Goal: Navigation & Orientation: Find specific page/section

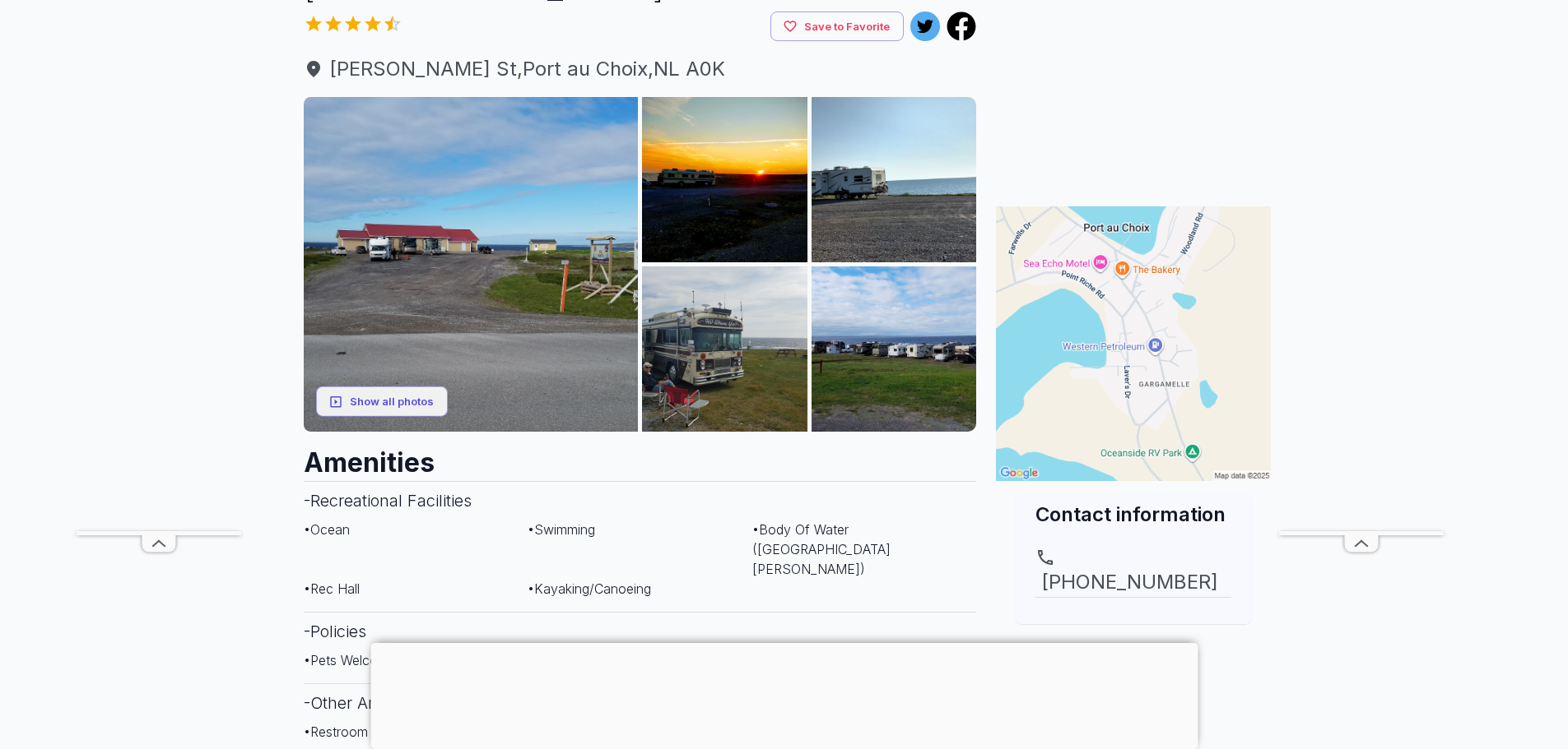
scroll to position [131, 0]
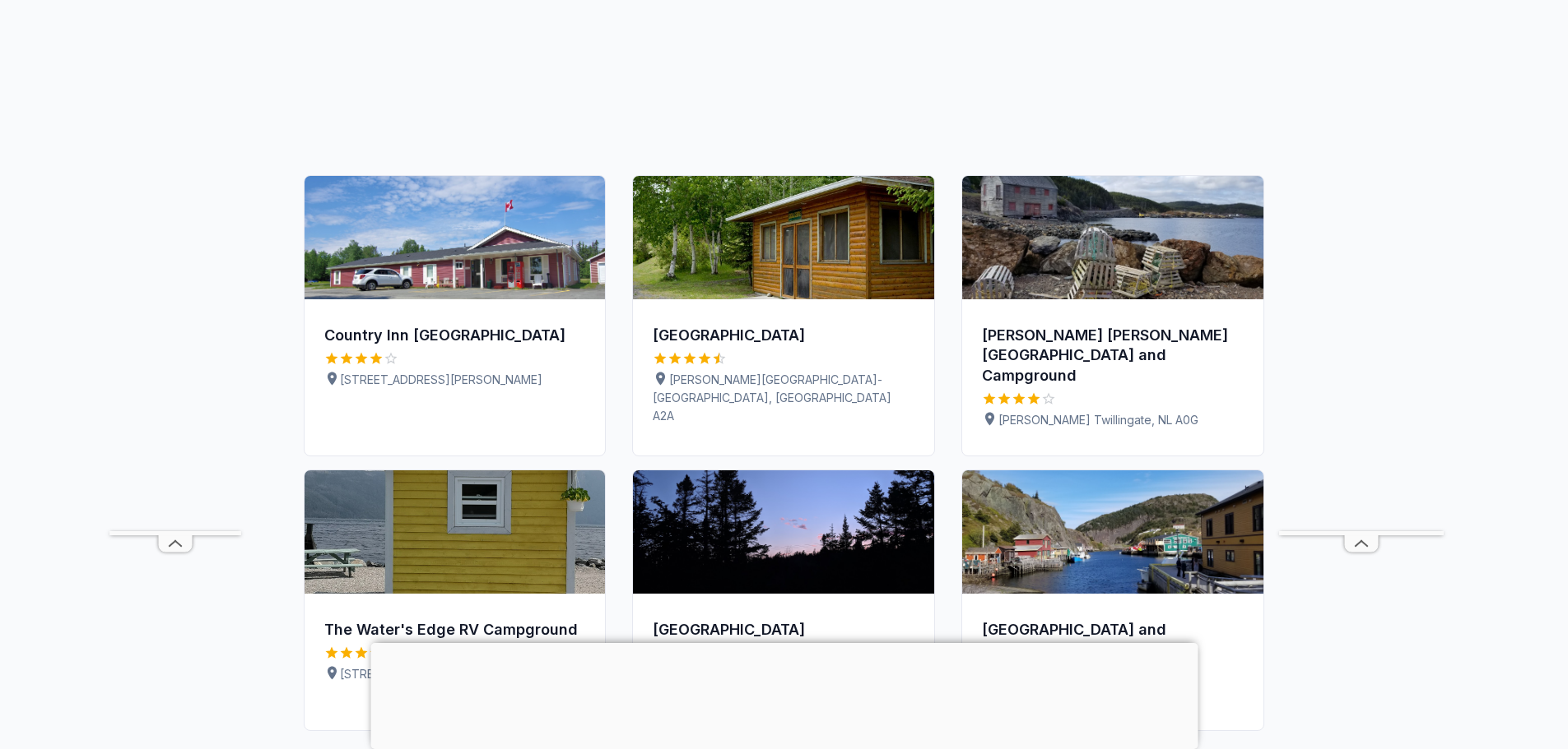
scroll to position [790, 0]
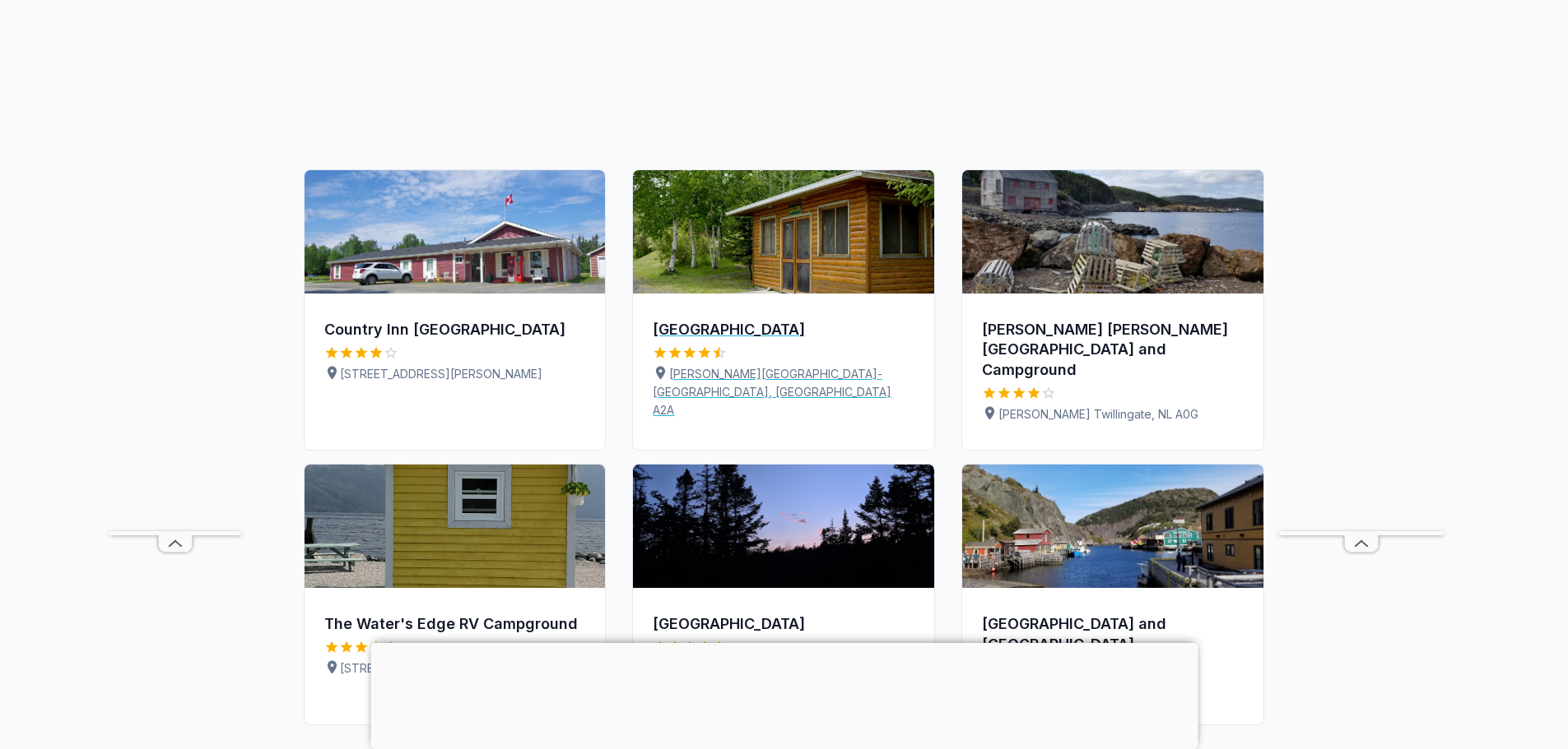
click at [736, 340] on div "[GEOGRAPHIC_DATA]" at bounding box center [784, 330] width 262 height 21
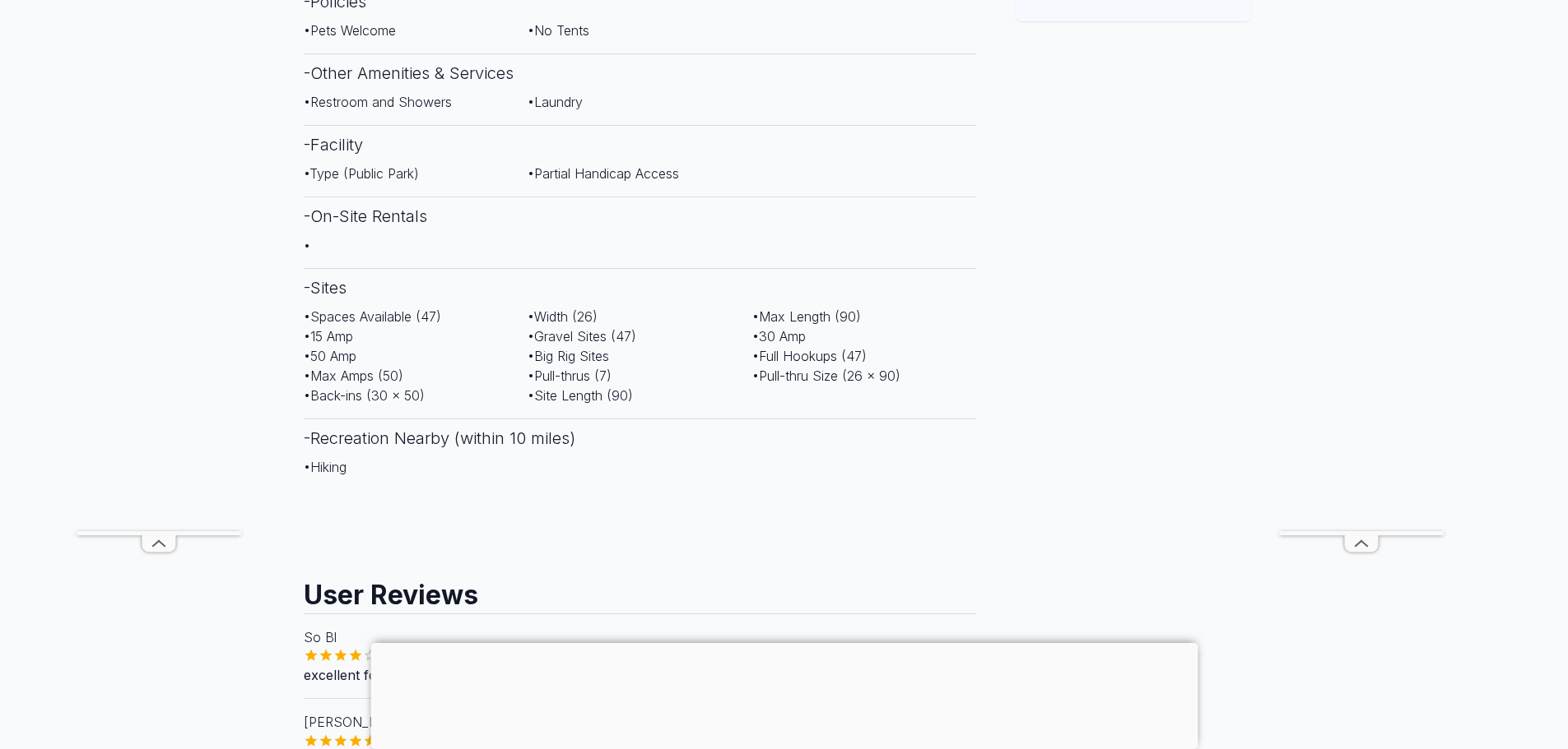
scroll to position [823, 0]
